Goal: Task Accomplishment & Management: Manage account settings

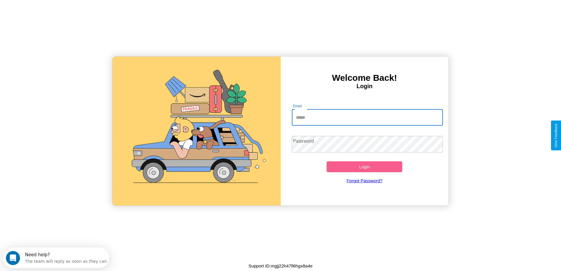
click at [367, 117] on input "Email" at bounding box center [367, 117] width 151 height 16
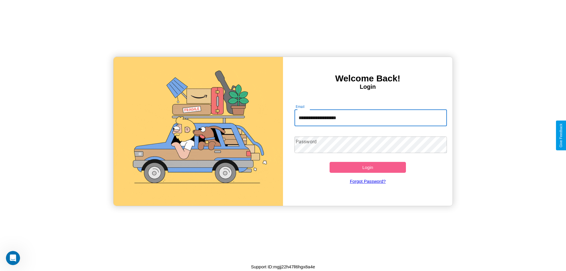
type input "**********"
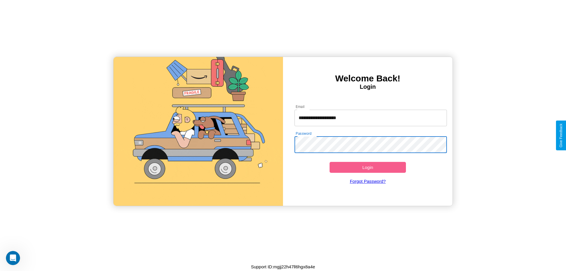
click at [367, 167] on button "Login" at bounding box center [367, 167] width 76 height 11
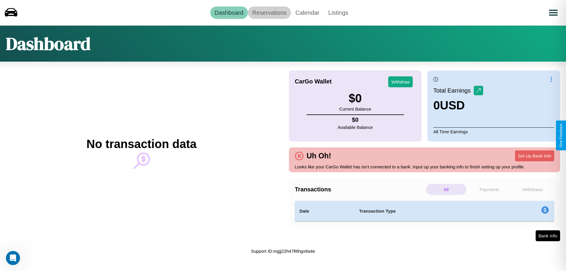
click at [269, 12] on link "Reservations" at bounding box center [269, 12] width 43 height 12
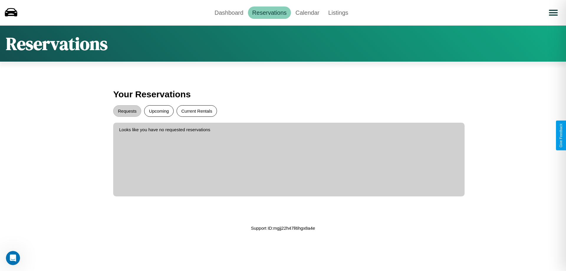
click at [196, 111] on button "Current Rentals" at bounding box center [196, 110] width 40 height 11
click at [159, 111] on button "Upcoming" at bounding box center [158, 110] width 29 height 11
click at [127, 111] on button "Requests" at bounding box center [127, 110] width 28 height 11
click at [229, 12] on link "Dashboard" at bounding box center [229, 12] width 38 height 12
